Goal: Task Accomplishment & Management: Complete application form

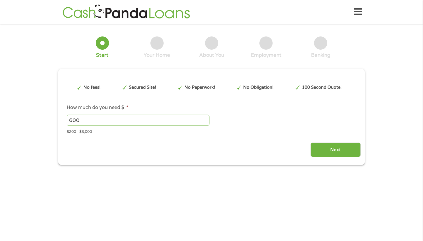
type input "EAIaIQobChMIou2ZrcWikAMVfpciBR0YqxtVEAAYAiAAEgK_HvD_BwE"
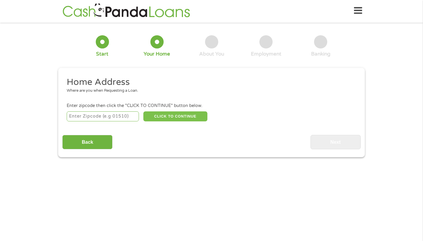
scroll to position [2, 2]
click at [117, 117] on input "number" at bounding box center [103, 116] width 73 height 10
type input "61761"
click at [169, 116] on button "CLICK TO CONTINUE" at bounding box center [175, 116] width 64 height 10
type input "61761"
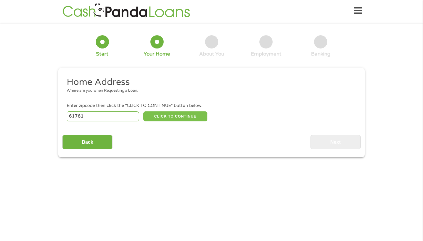
type input "Normal"
select select "[US_STATE]"
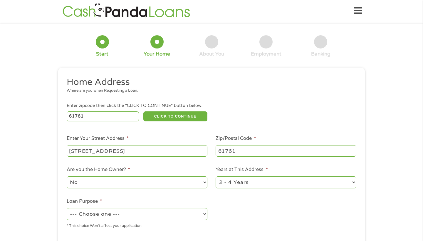
type input "[STREET_ADDRESS]"
select select "yes"
select select "60months"
select select "shorttermcash"
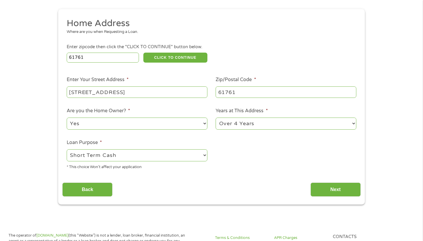
scroll to position [61, 0]
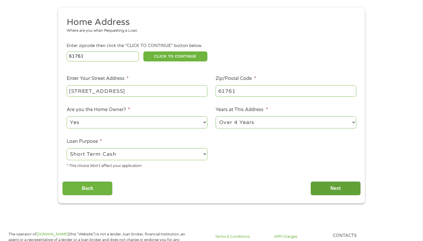
click at [342, 189] on input "Next" at bounding box center [335, 188] width 50 height 14
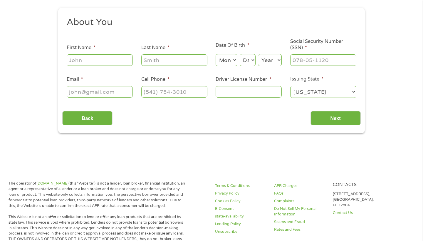
scroll to position [1, 0]
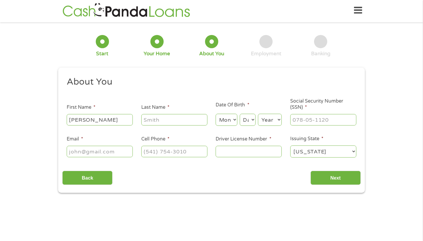
type input "[PERSON_NAME]"
select select "11"
select select "8"
select select "1976"
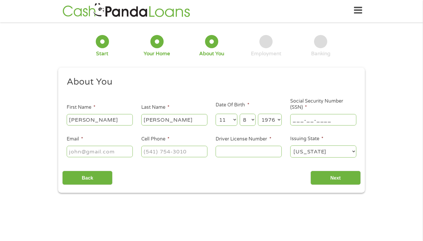
click at [320, 120] on input "___-__-____" at bounding box center [323, 119] width 66 height 11
type input "331-78-0687"
type input "[EMAIL_ADDRESS][DOMAIN_NAME]"
type input "[PHONE_NUMBER]"
click at [225, 151] on input "Driver License Number *" at bounding box center [249, 151] width 66 height 11
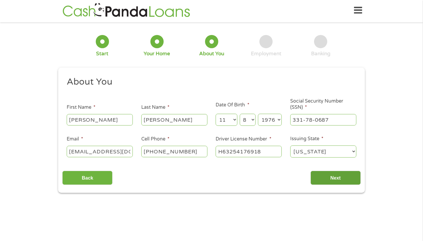
type input "H63254176918"
click at [335, 179] on input "Next" at bounding box center [335, 178] width 50 height 14
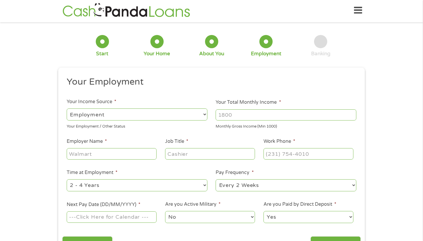
scroll to position [2, 2]
click at [271, 116] on input "Your Total Monthly Income *" at bounding box center [286, 114] width 141 height 11
click at [351, 117] on input "1000" at bounding box center [286, 114] width 141 height 11
click at [351, 115] on input "1000" at bounding box center [286, 114] width 141 height 11
type input "12000.00"
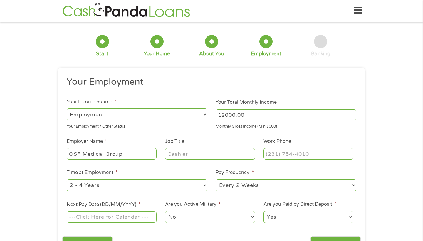
type input "OSF Medical Group"
type input "Nurse Practitioner"
type input "[PHONE_NUMBER]"
select select "60months"
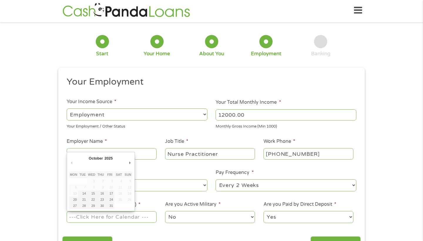
click at [140, 216] on input "Next Pay Date (DD/MM/YYYY) *" at bounding box center [112, 216] width 90 height 11
type input "[DATE]"
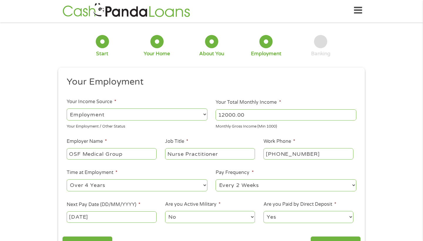
drag, startPoint x: 271, startPoint y: 219, endPoint x: 417, endPoint y: 161, distance: 156.5
click at [416, 161] on div "1 Start 2 Your Home 3 About You 4 Employment 5 Banking 6 This field is hidden w…" at bounding box center [211, 142] width 423 height 232
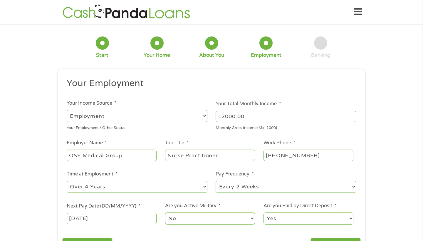
scroll to position [0, 0]
drag, startPoint x: 380, startPoint y: 220, endPoint x: 380, endPoint y: 231, distance: 10.9
click at [380, 231] on div "1 Start 2 Your Home 3 About You 4 Employment 5 Banking 6 This field is hidden w…" at bounding box center [211, 144] width 423 height 232
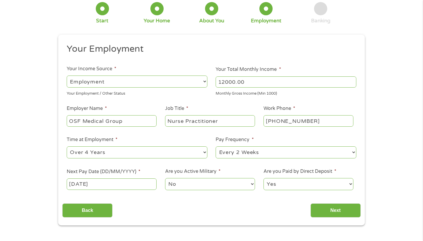
scroll to position [55, 0]
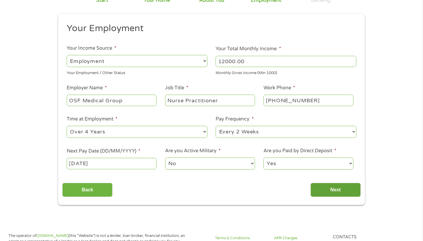
click at [329, 192] on input "Next" at bounding box center [335, 190] width 50 height 14
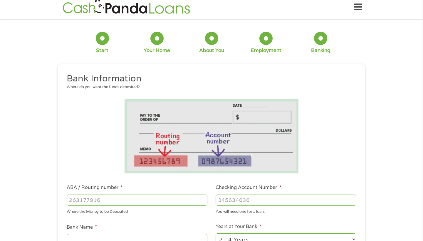
scroll to position [1, 0]
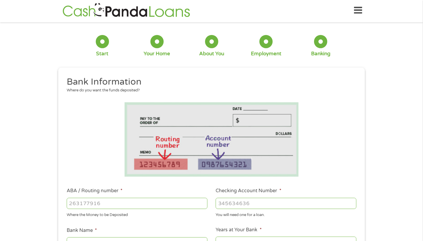
click at [376, 207] on div "1 Start 2 Your Home 3 About You 4 Employment 5 Banking 6 This field is hidden w…" at bounding box center [211, 212] width 423 height 372
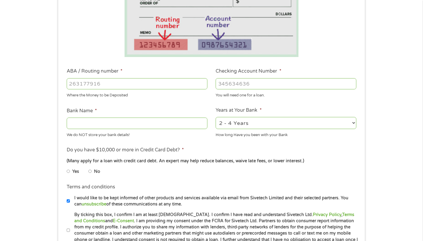
scroll to position [122, 0]
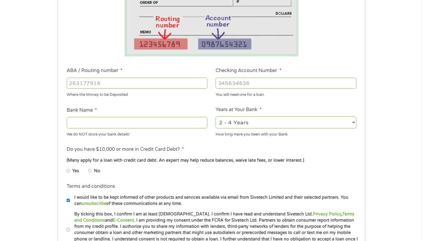
select select "60months"
click at [91, 169] on input "No" at bounding box center [90, 170] width 4 height 9
radio input "true"
click at [223, 82] on input "Checking Account Number *" at bounding box center [286, 83] width 141 height 11
type input "0117460606"
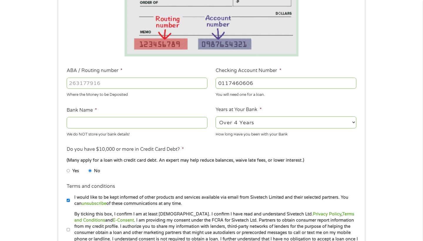
click at [84, 85] on input "ABA / Routing number *" at bounding box center [137, 83] width 141 height 11
type input "271183701"
type input "CITIZENS EQUITY FIRST CU"
type input "271183701"
click at [374, 192] on div "1 Start 2 Your Home 3 About You 4 Employment 5 Banking 6 This field is hidden w…" at bounding box center [211, 92] width 423 height 372
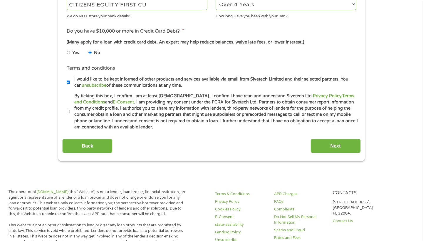
scroll to position [243, 0]
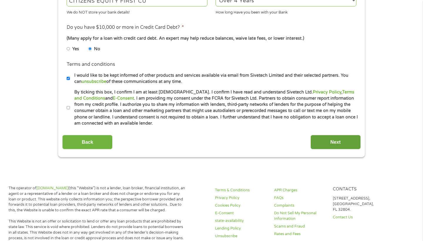
click at [336, 139] on input "Next" at bounding box center [335, 142] width 50 height 14
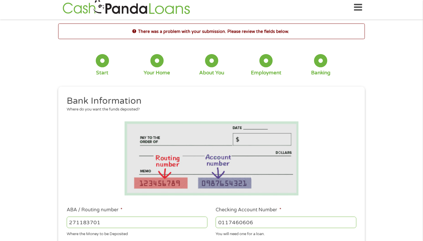
scroll to position [1, 0]
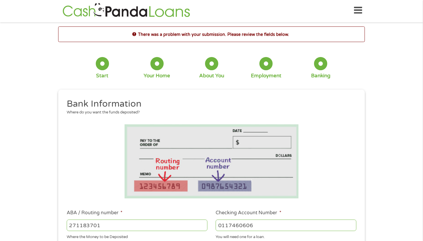
click at [339, 147] on li at bounding box center [211, 161] width 298 height 74
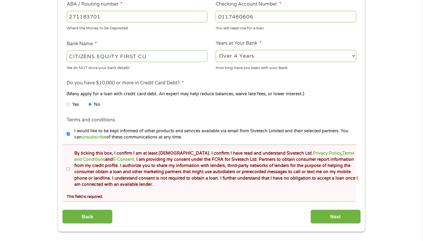
scroll to position [210, 0]
click at [70, 168] on label "By ticking this box, I confirm I am at least [DEMOGRAPHIC_DATA]. I confirm I ha…" at bounding box center [214, 169] width 288 height 38
click at [69, 168] on input "By ticking this box, I confirm I am at least [DEMOGRAPHIC_DATA]. I confirm I ha…" at bounding box center [69, 168] width 4 height 9
checkbox input "true"
click at [337, 215] on input "Next" at bounding box center [335, 216] width 50 height 14
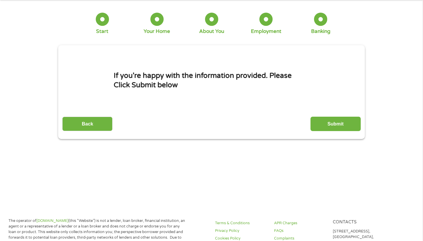
scroll to position [1, 0]
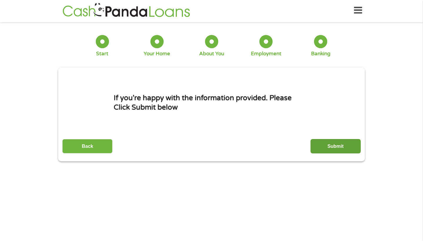
click at [332, 148] on input "Submit" at bounding box center [335, 146] width 50 height 14
